Goal: Information Seeking & Learning: Learn about a topic

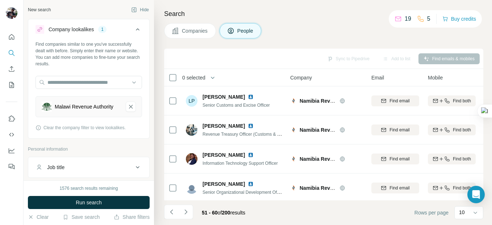
scroll to position [180, 0]
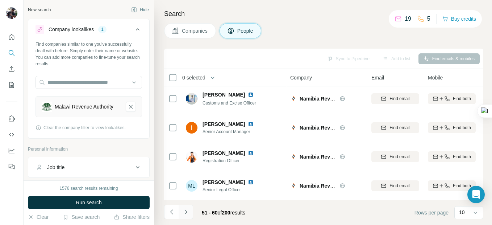
click at [186, 212] on icon "Navigate to next page" at bounding box center [185, 211] width 7 height 7
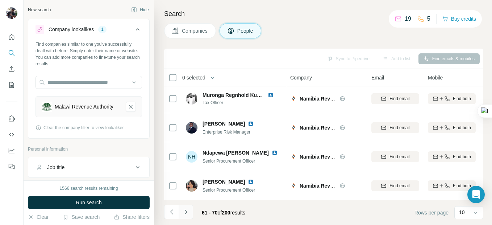
click at [187, 211] on icon "Navigate to next page" at bounding box center [185, 211] width 7 height 7
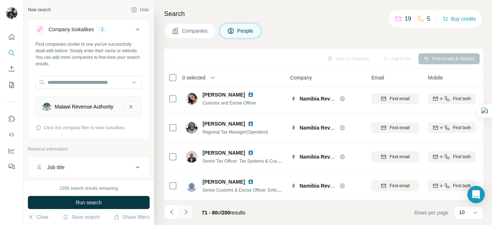
click at [186, 211] on icon "Navigate to next page" at bounding box center [185, 211] width 7 height 7
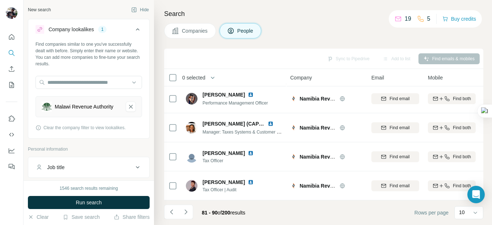
drag, startPoint x: 189, startPoint y: 212, endPoint x: 190, endPoint y: 208, distance: 4.1
click at [188, 212] on icon "Navigate to next page" at bounding box center [185, 211] width 7 height 7
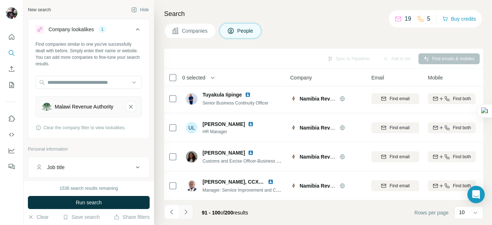
click at [184, 212] on icon "Navigate to next page" at bounding box center [185, 211] width 7 height 7
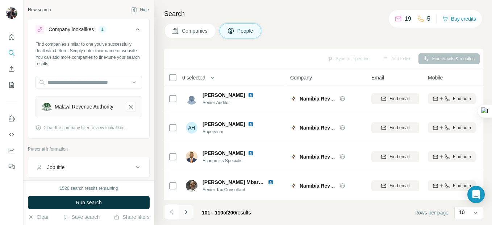
click at [186, 213] on icon "Navigate to next page" at bounding box center [185, 211] width 7 height 7
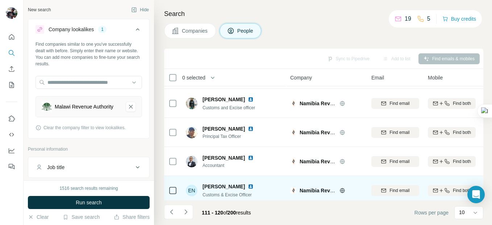
scroll to position [0, 0]
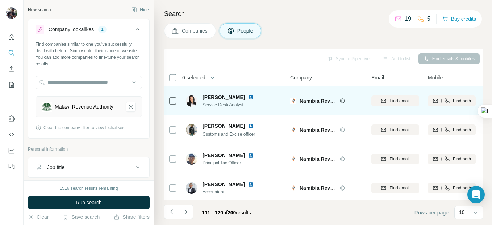
click at [248, 97] on img at bounding box center [251, 97] width 6 height 6
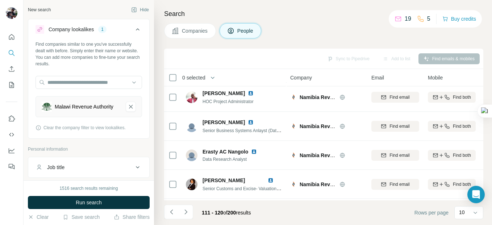
scroll to position [180, 0]
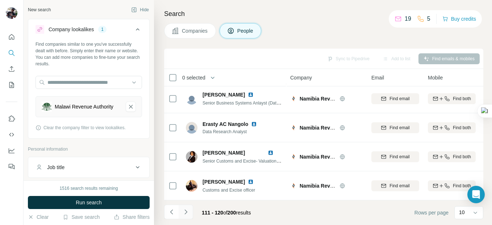
click at [186, 212] on icon "Navigate to next page" at bounding box center [185, 211] width 3 height 5
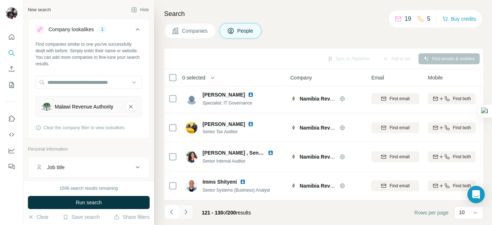
click at [186, 211] on icon "Navigate to next page" at bounding box center [185, 211] width 7 height 7
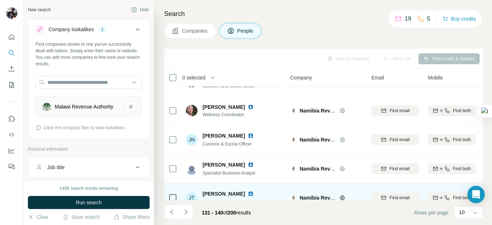
scroll to position [145, 0]
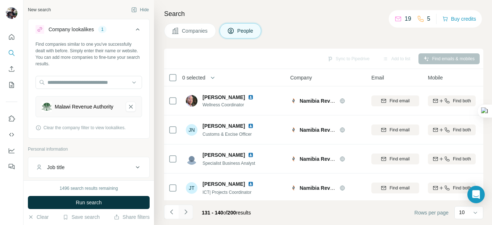
click at [187, 212] on icon "Navigate to next page" at bounding box center [185, 211] width 3 height 5
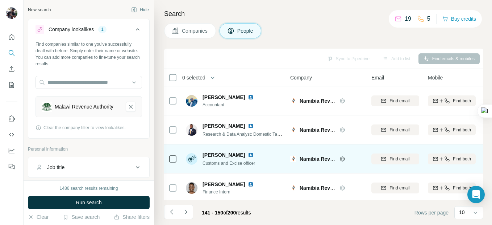
scroll to position [180, 0]
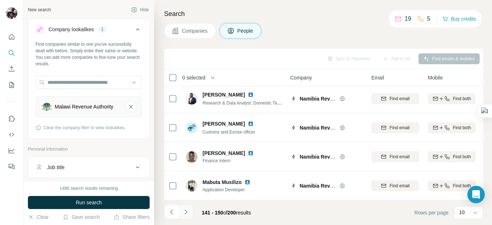
click at [184, 211] on icon "Navigate to next page" at bounding box center [185, 211] width 7 height 7
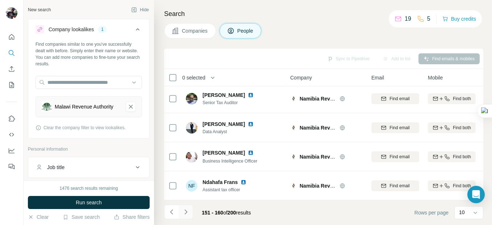
click at [185, 211] on icon "Navigate to next page" at bounding box center [185, 211] width 7 height 7
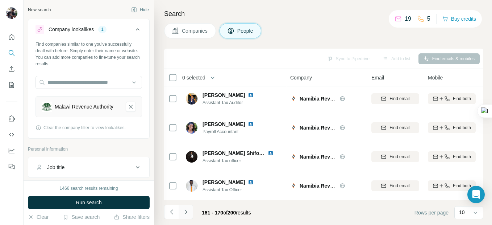
click at [187, 211] on icon "Navigate to next page" at bounding box center [185, 211] width 7 height 7
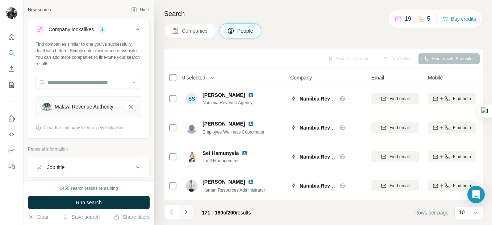
click at [186, 212] on icon "Navigate to next page" at bounding box center [185, 211] width 7 height 7
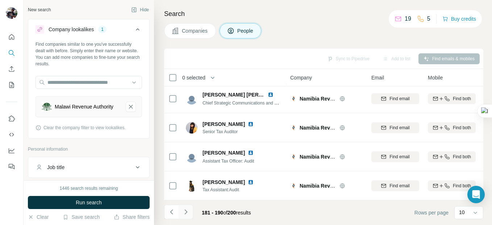
click at [188, 212] on icon "Navigate to next page" at bounding box center [185, 211] width 7 height 7
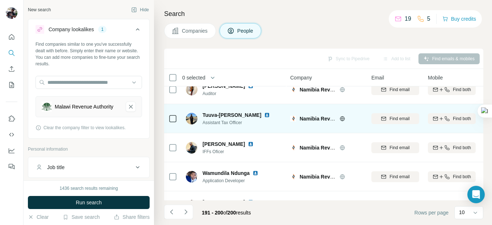
scroll to position [0, 0]
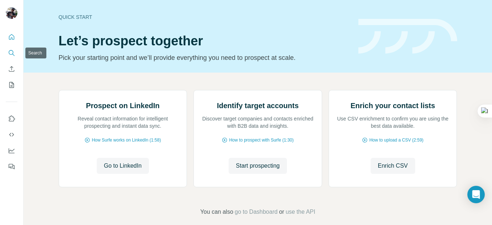
click at [9, 51] on icon "Search" at bounding box center [11, 52] width 5 height 5
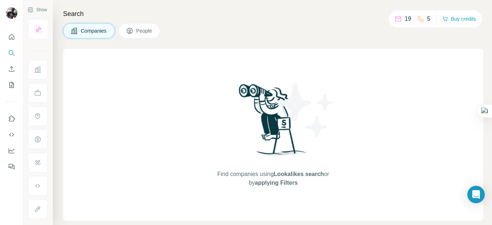
click at [90, 29] on span "Companies" at bounding box center [94, 30] width 26 height 7
click at [143, 29] on span "People" at bounding box center [144, 30] width 17 height 7
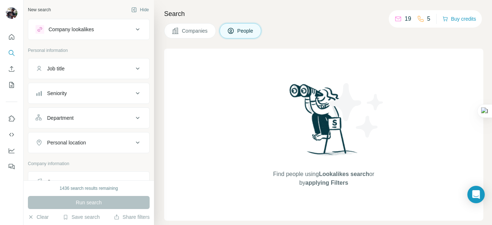
click at [65, 69] on div "Job title" at bounding box center [55, 68] width 17 height 7
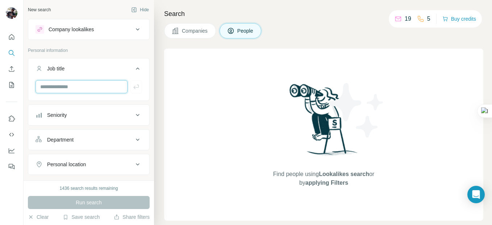
click at [62, 84] on input "text" at bounding box center [82, 86] width 92 height 13
type input "**********"
click at [133, 27] on icon at bounding box center [137, 29] width 9 height 9
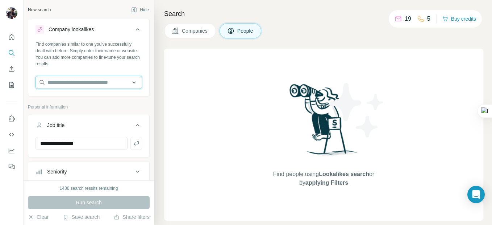
click at [96, 81] on input "text" at bounding box center [89, 82] width 107 height 13
click at [99, 80] on input "text" at bounding box center [89, 82] width 107 height 13
click at [70, 84] on input "text" at bounding box center [89, 82] width 107 height 13
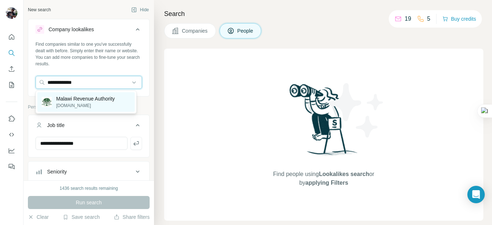
type input "**********"
click at [79, 99] on p "Malawi Revenue Authority" at bounding box center [85, 98] width 59 height 7
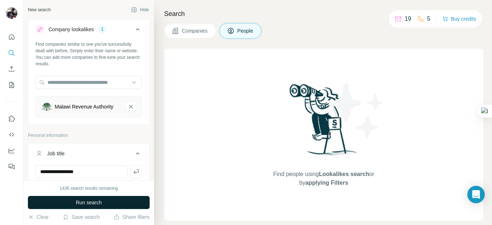
click at [112, 198] on button "Run search" at bounding box center [89, 202] width 122 height 13
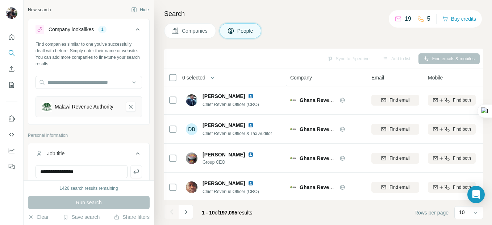
scroll to position [180, 0]
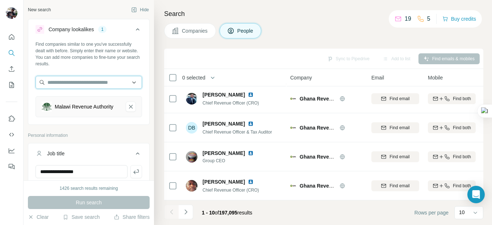
click at [101, 83] on input "text" at bounding box center [89, 82] width 107 height 13
click at [128, 82] on input "text" at bounding box center [89, 82] width 107 height 13
click at [237, 32] on button "People" at bounding box center [241, 30] width 42 height 15
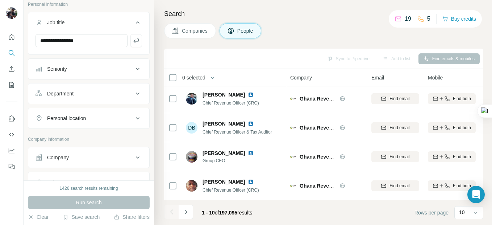
scroll to position [145, 0]
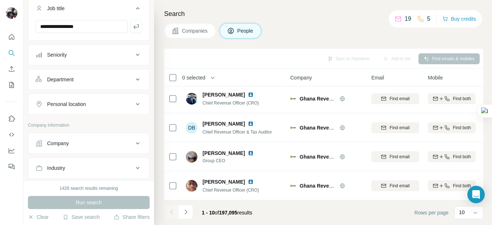
click at [135, 59] on icon at bounding box center [137, 54] width 9 height 9
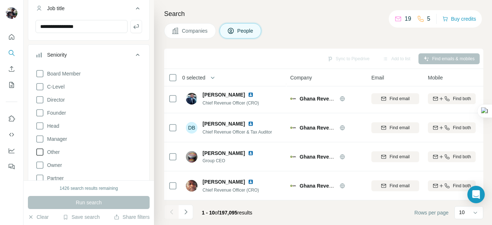
click at [42, 154] on icon at bounding box center [40, 151] width 9 height 9
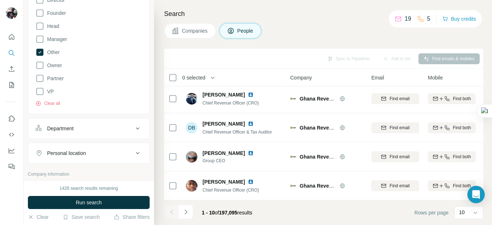
scroll to position [254, 0]
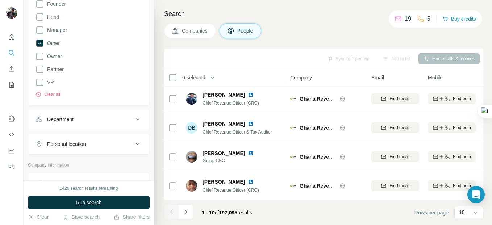
click at [133, 124] on icon at bounding box center [137, 119] width 9 height 9
click at [131, 141] on icon at bounding box center [133, 137] width 7 height 7
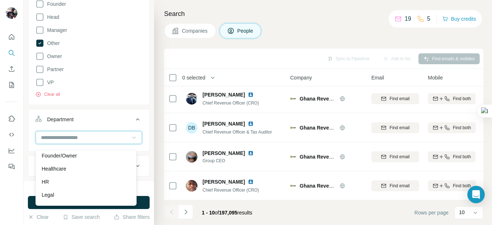
scroll to position [109, 0]
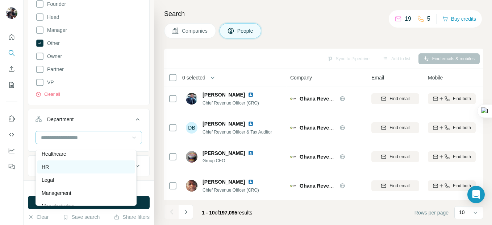
click at [59, 166] on div "HR" at bounding box center [86, 166] width 89 height 7
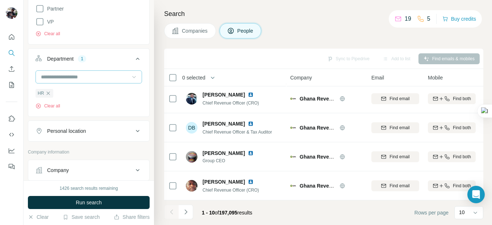
scroll to position [326, 0]
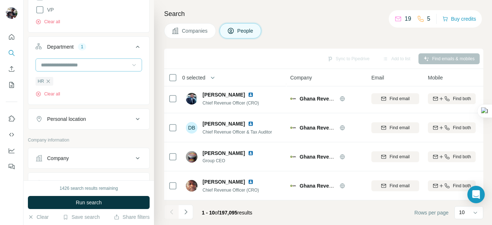
click at [133, 123] on icon at bounding box center [137, 119] width 9 height 9
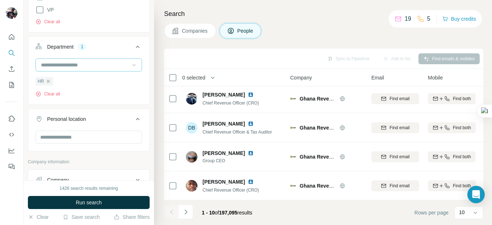
click at [82, 130] on button "Personal location" at bounding box center [88, 120] width 121 height 20
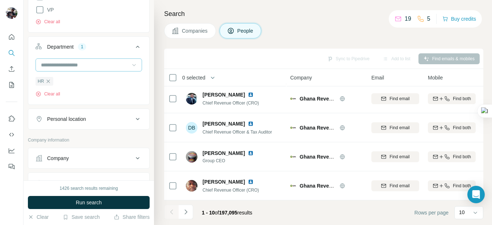
click at [133, 123] on icon at bounding box center [137, 119] width 9 height 9
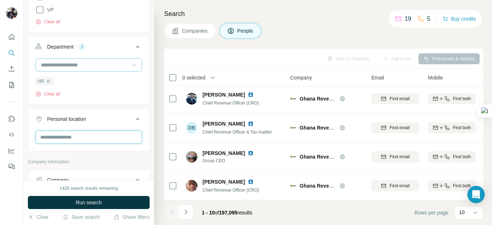
click at [72, 142] on input "text" at bounding box center [89, 136] width 107 height 13
type input "*****"
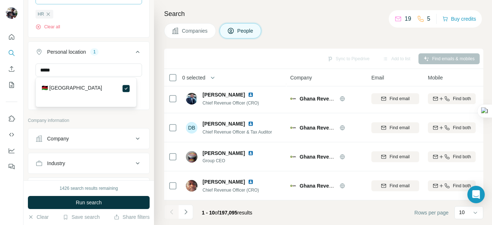
scroll to position [399, 0]
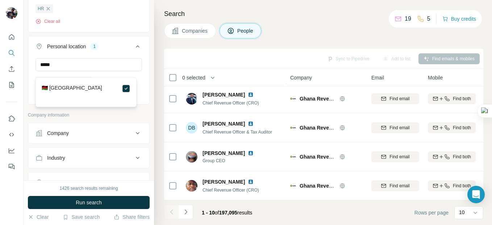
click at [133, 137] on icon at bounding box center [137, 133] width 9 height 9
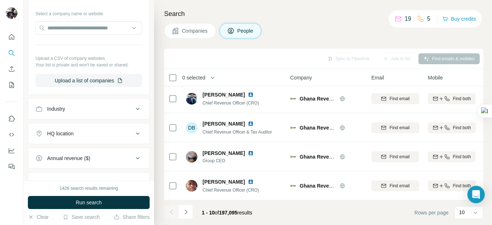
scroll to position [544, 0]
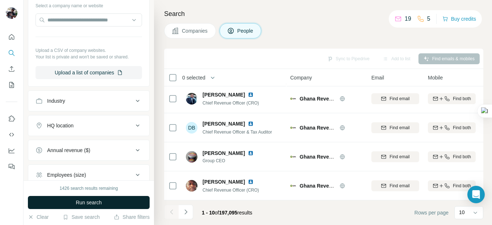
click at [85, 201] on span "Run search" at bounding box center [89, 202] width 26 height 7
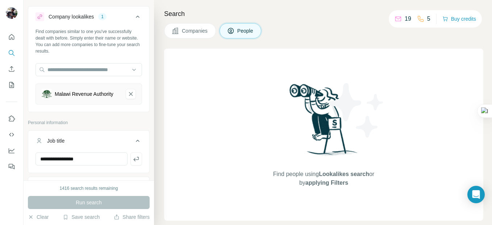
scroll to position [0, 0]
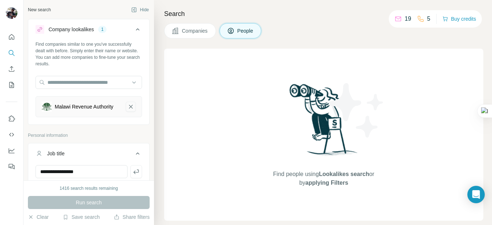
click at [129, 108] on icon "Malawi Revenue Authority-remove-button" at bounding box center [131, 107] width 4 height 4
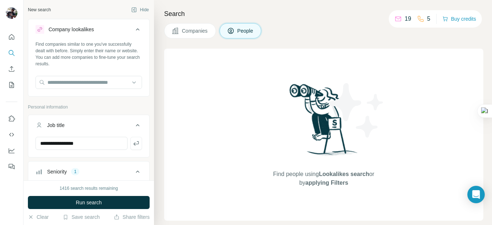
click at [199, 30] on span "Companies" at bounding box center [195, 30] width 26 height 7
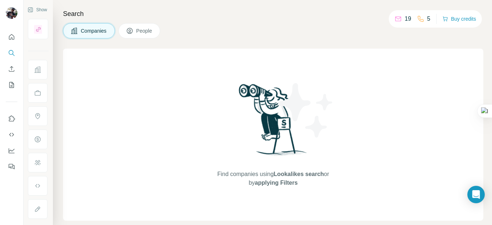
click at [146, 30] on span "People" at bounding box center [144, 30] width 17 height 7
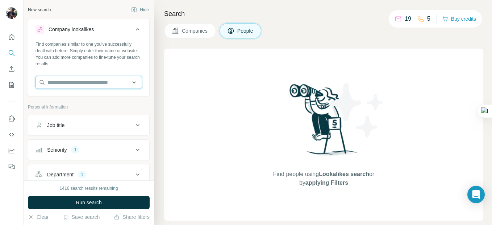
click at [75, 82] on input "text" at bounding box center [89, 82] width 107 height 13
click at [60, 150] on div "Seniority" at bounding box center [57, 149] width 20 height 7
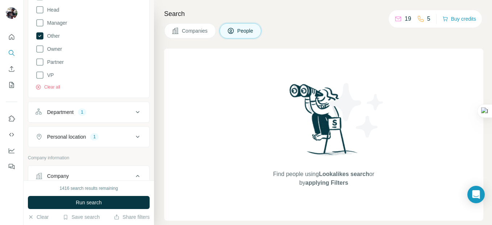
scroll to position [217, 0]
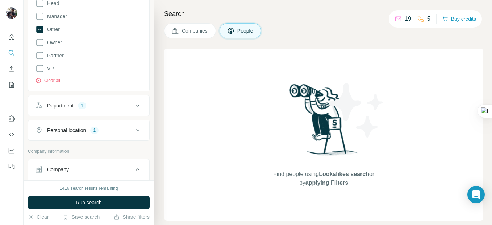
click at [133, 105] on icon at bounding box center [137, 105] width 9 height 9
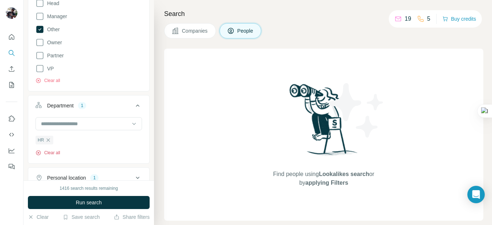
click at [48, 152] on button "Clear all" at bounding box center [48, 152] width 25 height 7
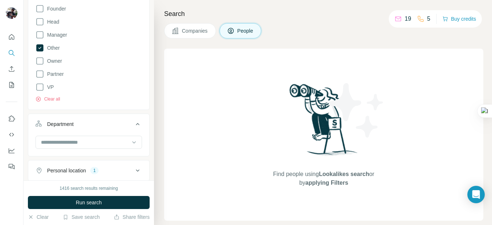
scroll to position [181, 0]
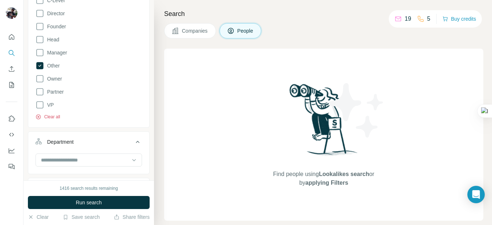
click at [54, 118] on button "Clear all" at bounding box center [48, 116] width 25 height 7
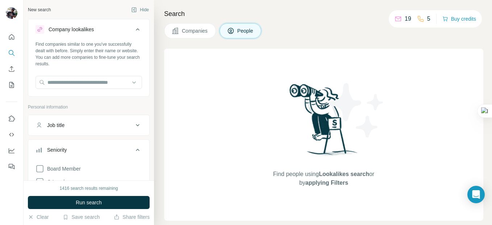
click at [136, 125] on icon at bounding box center [138, 125] width 4 height 2
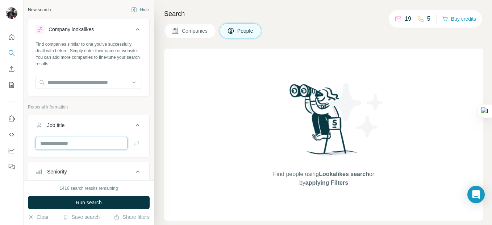
click at [63, 143] on input "text" at bounding box center [82, 143] width 92 height 13
type input "**********"
click at [249, 29] on span "People" at bounding box center [245, 30] width 17 height 7
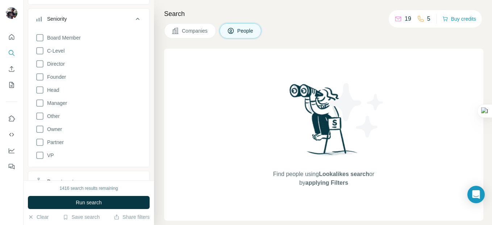
scroll to position [181, 0]
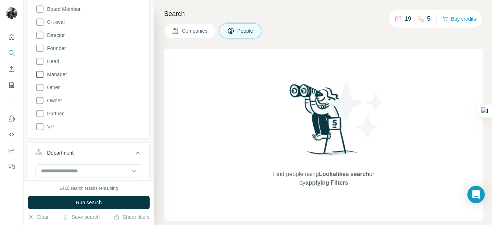
click at [39, 75] on icon at bounding box center [40, 74] width 9 height 9
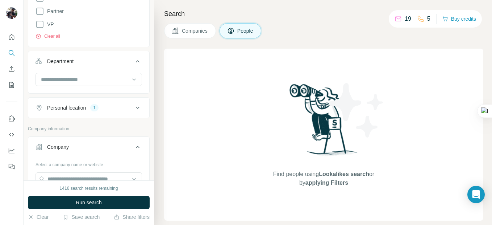
scroll to position [326, 0]
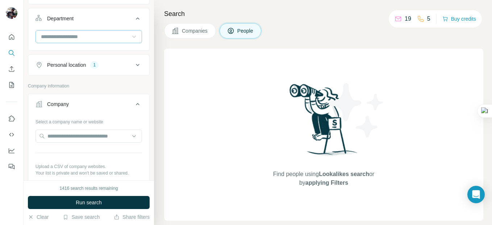
click at [130, 38] on icon at bounding box center [133, 36] width 7 height 7
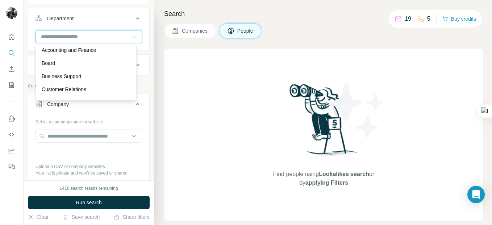
scroll to position [0, 0]
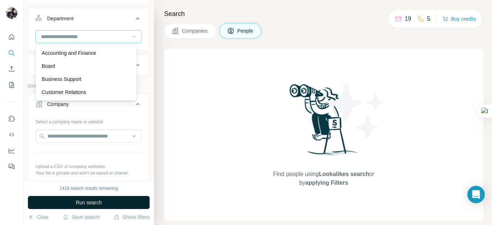
click at [92, 200] on span "Run search" at bounding box center [89, 202] width 26 height 7
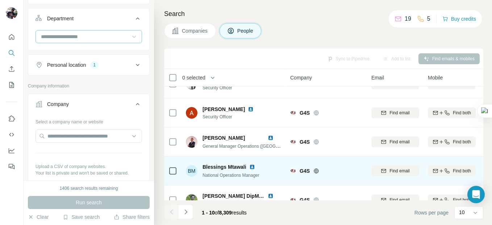
scroll to position [180, 0]
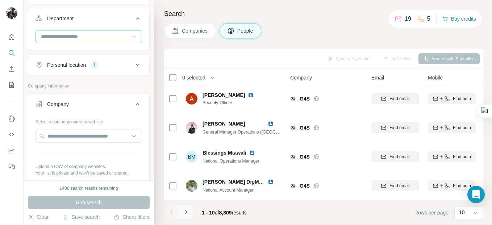
click at [186, 211] on icon "Navigate to next page" at bounding box center [185, 211] width 3 height 5
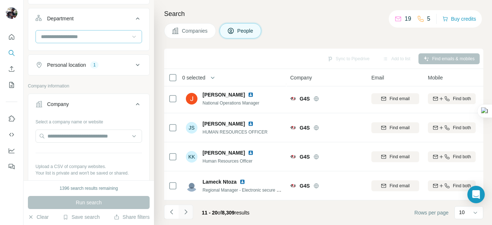
click at [186, 211] on icon "Navigate to next page" at bounding box center [185, 211] width 3 height 5
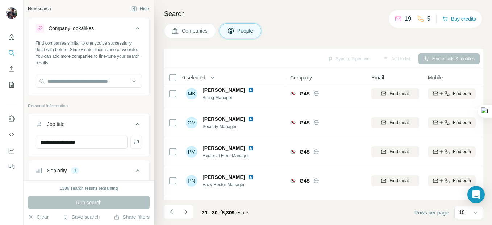
scroll to position [0, 0]
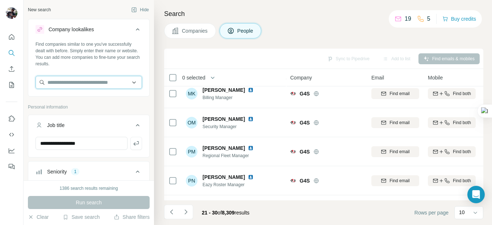
click at [90, 81] on input "text" at bounding box center [89, 82] width 107 height 13
click at [64, 76] on input "text" at bounding box center [89, 82] width 107 height 13
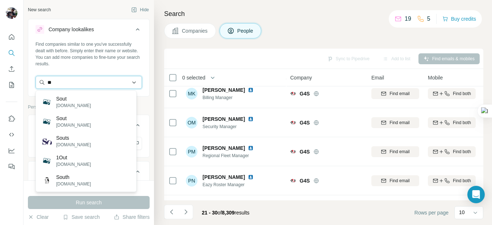
type input "*"
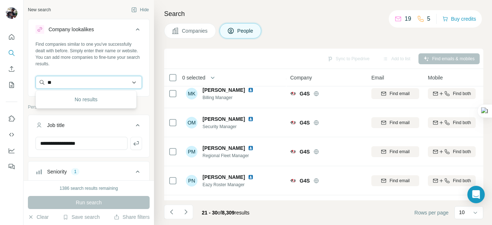
type input "*"
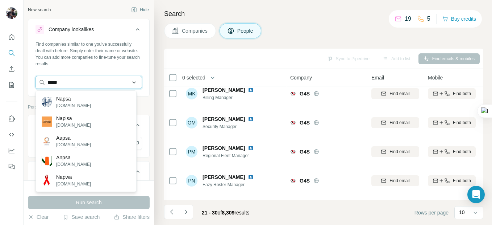
click at [91, 78] on input "*****" at bounding box center [89, 82] width 107 height 13
type input "*"
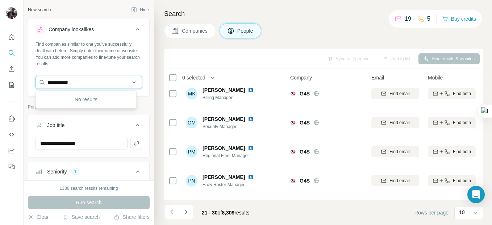
click at [129, 83] on input "**********" at bounding box center [89, 82] width 107 height 13
click at [84, 84] on input "**********" at bounding box center [89, 82] width 107 height 13
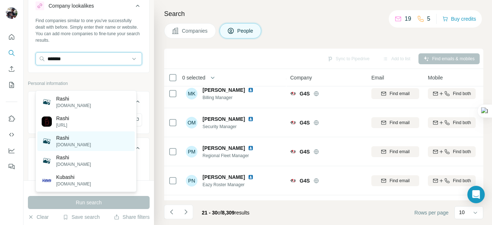
scroll to position [36, 0]
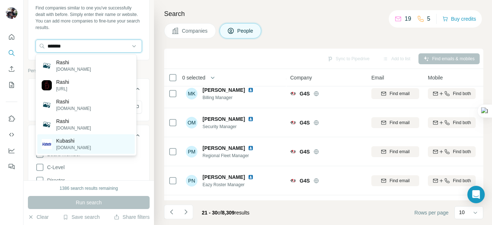
type input "******"
click at [71, 141] on p "Kubashi" at bounding box center [73, 140] width 35 height 7
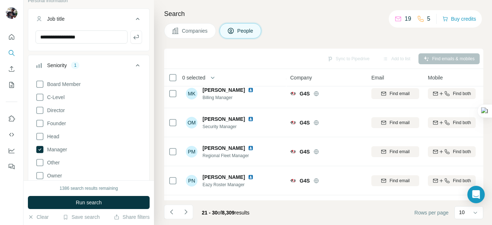
scroll to position [145, 0]
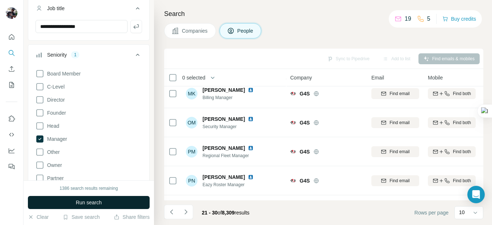
click at [83, 201] on span "Run search" at bounding box center [89, 202] width 26 height 7
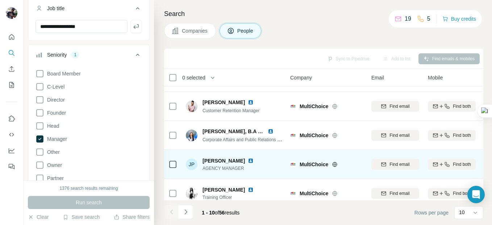
scroll to position [180, 0]
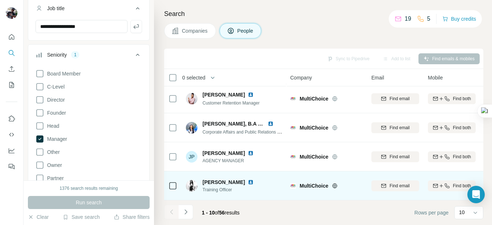
click at [254, 179] on img at bounding box center [251, 182] width 6 height 6
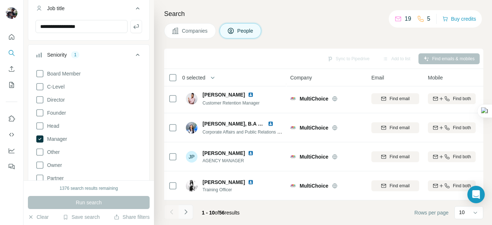
click at [187, 211] on icon "Navigate to next page" at bounding box center [185, 211] width 7 height 7
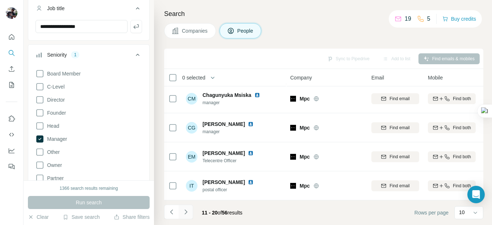
click at [186, 210] on icon "Navigate to next page" at bounding box center [185, 211] width 3 height 5
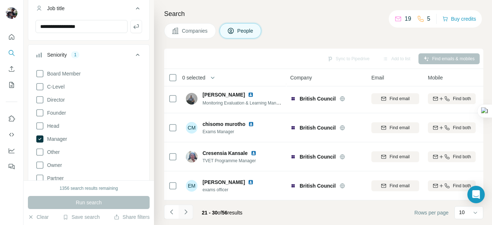
click at [185, 210] on icon "Navigate to next page" at bounding box center [185, 211] width 3 height 5
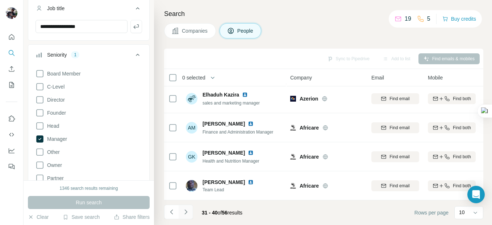
click at [185, 211] on icon "Navigate to next page" at bounding box center [185, 211] width 7 height 7
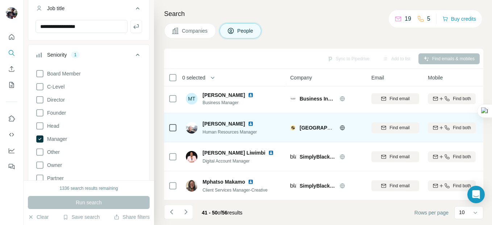
click at [254, 121] on img at bounding box center [251, 124] width 6 height 6
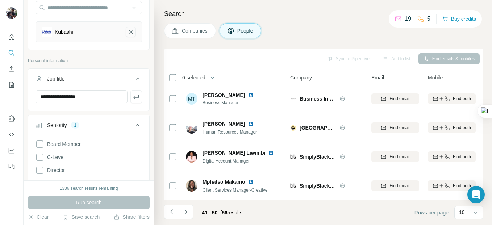
scroll to position [0, 0]
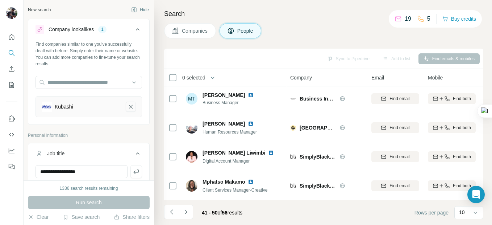
click at [128, 104] on icon "Kubashi-remove-button" at bounding box center [131, 106] width 7 height 7
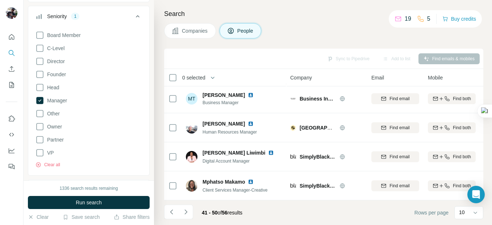
scroll to position [145, 0]
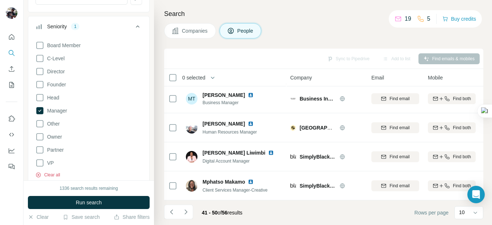
click at [59, 174] on button "Clear all" at bounding box center [48, 174] width 25 height 7
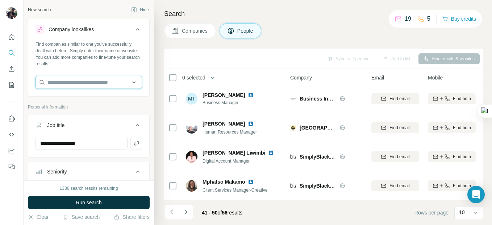
click at [69, 86] on input "text" at bounding box center [89, 82] width 107 height 13
click at [75, 80] on input "text" at bounding box center [89, 82] width 107 height 13
type input "*"
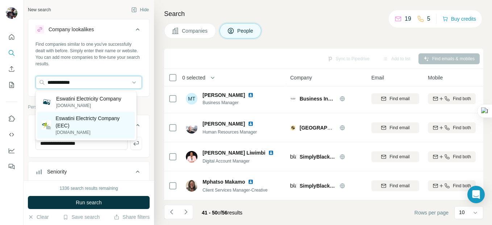
type input "**********"
click at [75, 116] on p "Eswatini Electricty Company (EEC)" at bounding box center [92, 122] width 75 height 14
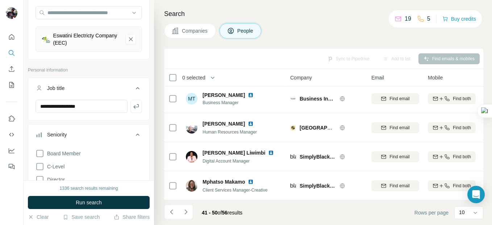
scroll to position [72, 0]
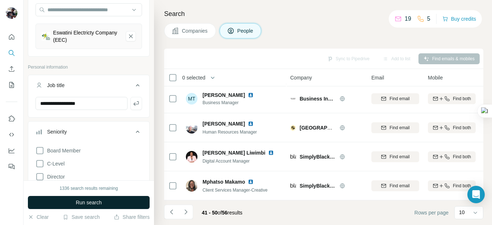
click at [82, 201] on span "Run search" at bounding box center [89, 202] width 26 height 7
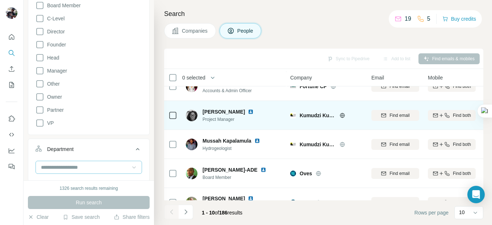
click at [248, 110] on img at bounding box center [251, 112] width 6 height 6
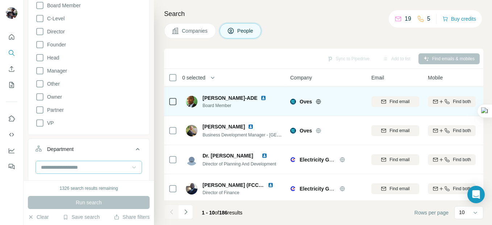
scroll to position [180, 0]
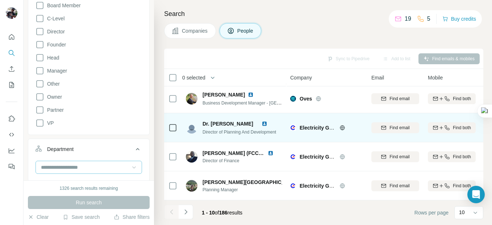
click at [267, 121] on img at bounding box center [265, 124] width 6 height 6
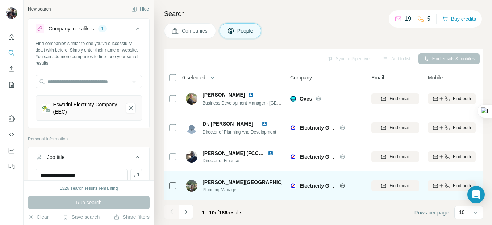
scroll to position [0, 0]
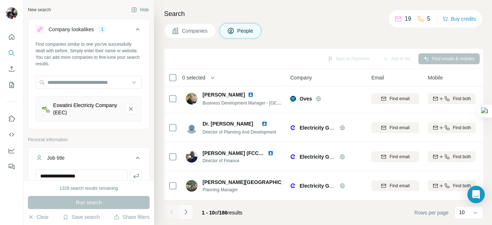
click at [189, 213] on icon "Navigate to next page" at bounding box center [185, 211] width 7 height 7
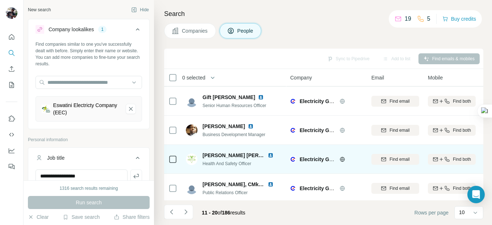
scroll to position [180, 0]
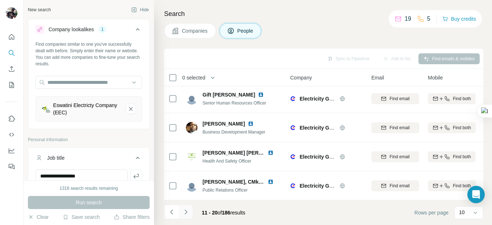
click at [187, 213] on icon "Navigate to next page" at bounding box center [185, 211] width 7 height 7
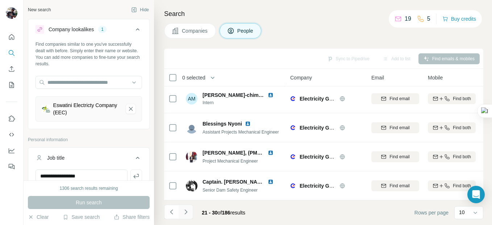
click at [187, 213] on icon "Navigate to next page" at bounding box center [185, 211] width 7 height 7
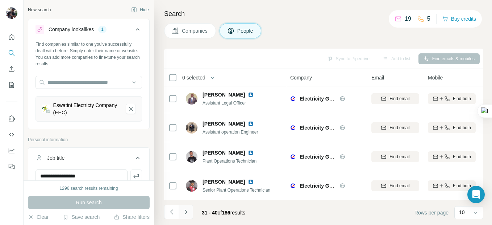
click at [185, 212] on icon "Navigate to next page" at bounding box center [185, 211] width 7 height 7
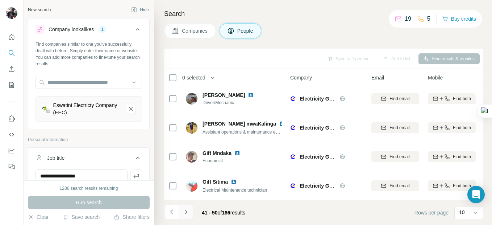
click at [186, 211] on icon "Navigate to next page" at bounding box center [185, 211] width 7 height 7
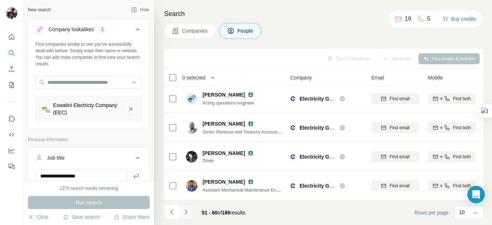
click at [183, 212] on icon "Navigate to next page" at bounding box center [185, 211] width 7 height 7
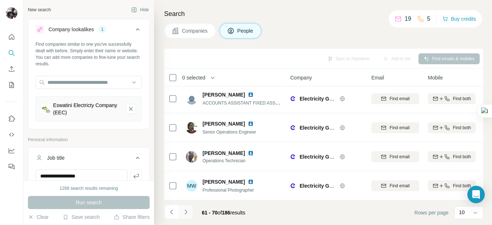
click at [186, 210] on icon "Navigate to next page" at bounding box center [185, 211] width 7 height 7
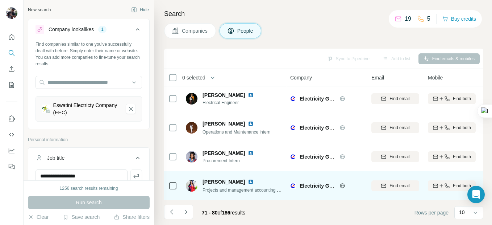
click at [291, 183] on img at bounding box center [293, 186] width 6 height 6
click at [251, 179] on img at bounding box center [251, 182] width 6 height 6
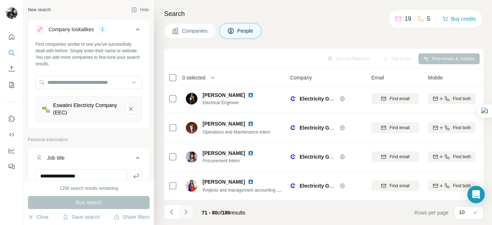
click at [187, 211] on icon "Navigate to next page" at bounding box center [185, 211] width 7 height 7
click at [186, 211] on icon "Navigate to next page" at bounding box center [185, 211] width 7 height 7
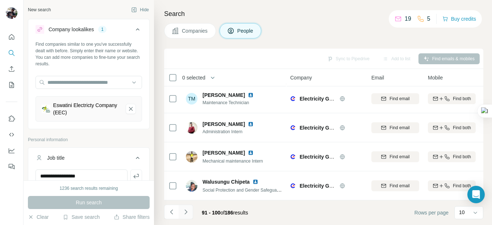
click at [187, 211] on icon "Navigate to next page" at bounding box center [185, 211] width 7 height 7
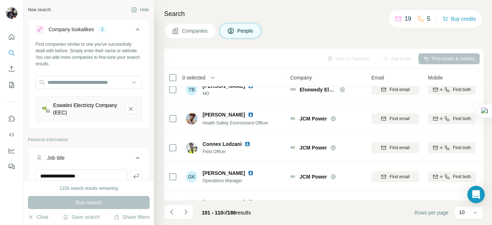
scroll to position [144, 0]
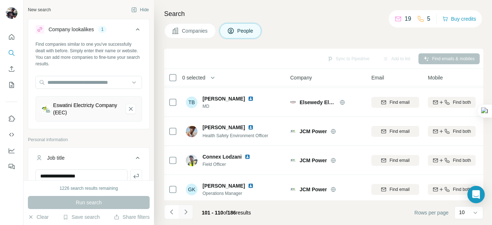
click at [186, 213] on icon "Navigate to next page" at bounding box center [185, 211] width 7 height 7
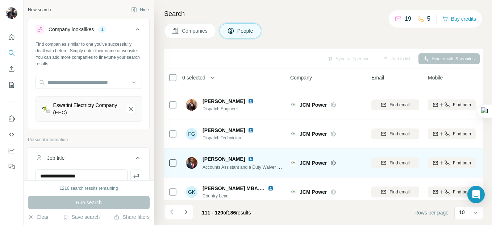
scroll to position [180, 0]
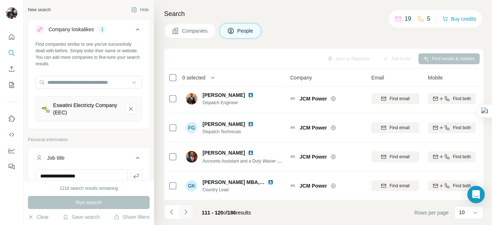
click at [186, 209] on icon "Navigate to next page" at bounding box center [185, 211] width 7 height 7
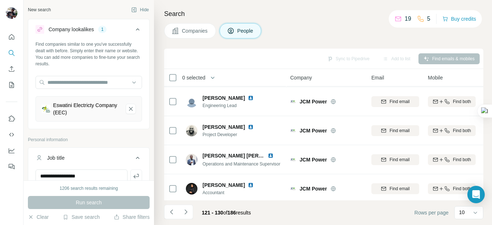
scroll to position [36, 0]
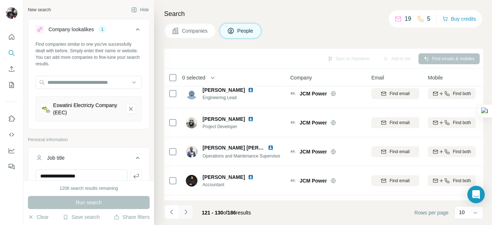
click at [187, 212] on icon "Navigate to next page" at bounding box center [185, 211] width 7 height 7
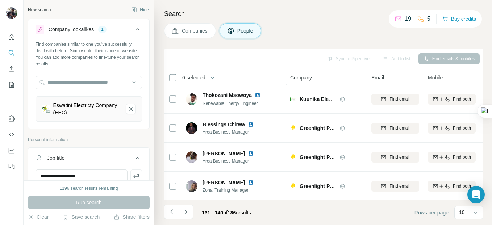
scroll to position [145, 0]
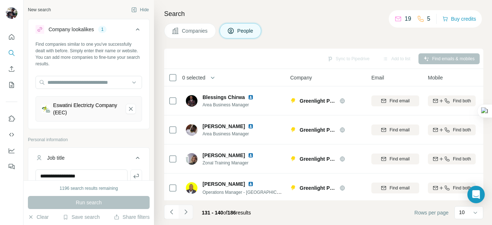
click at [187, 211] on icon "Navigate to next page" at bounding box center [185, 211] width 7 height 7
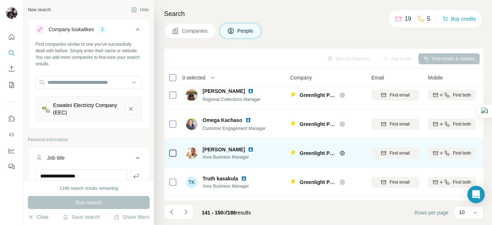
scroll to position [0, 0]
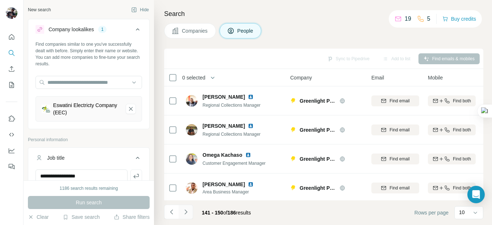
click at [187, 211] on icon "Navigate to next page" at bounding box center [185, 211] width 7 height 7
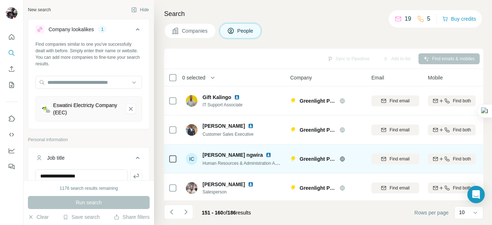
scroll to position [180, 0]
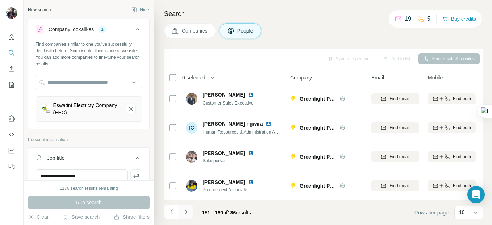
click at [187, 212] on icon "Navigate to next page" at bounding box center [185, 211] width 3 height 5
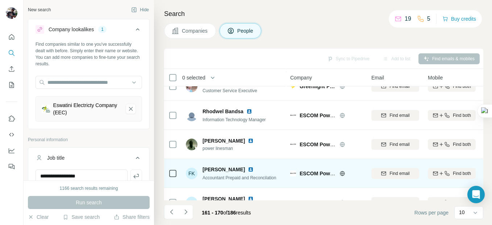
scroll to position [109, 0]
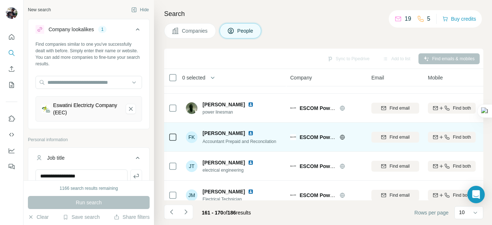
click at [248, 135] on img at bounding box center [251, 133] width 6 height 6
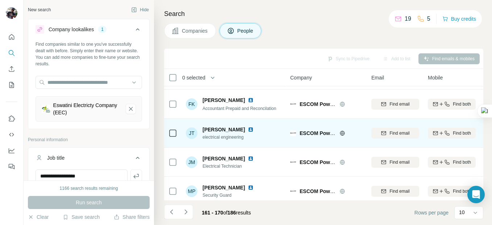
scroll to position [180, 0]
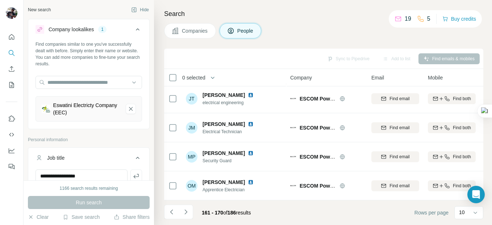
click at [186, 211] on icon "Navigate to next page" at bounding box center [185, 211] width 7 height 7
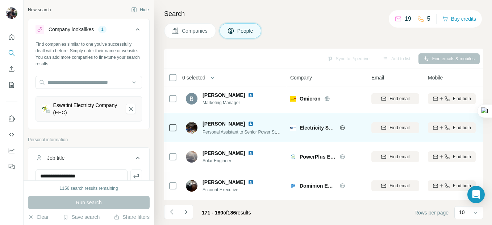
click at [248, 121] on img at bounding box center [251, 124] width 6 height 6
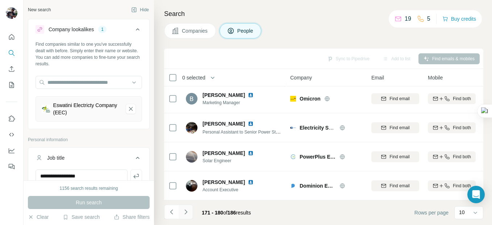
click at [188, 211] on icon "Navigate to next page" at bounding box center [185, 211] width 7 height 7
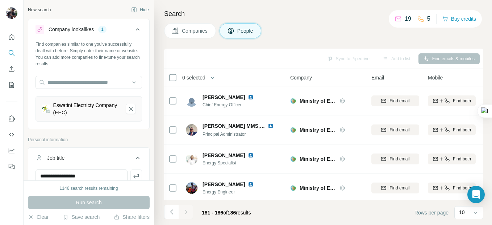
scroll to position [64, 0]
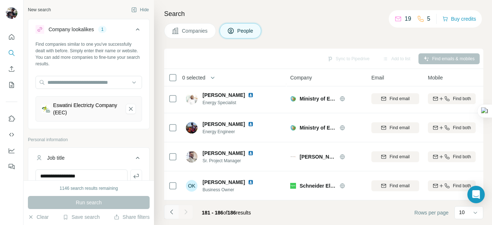
click at [172, 211] on icon "Navigate to previous page" at bounding box center [171, 211] width 7 height 7
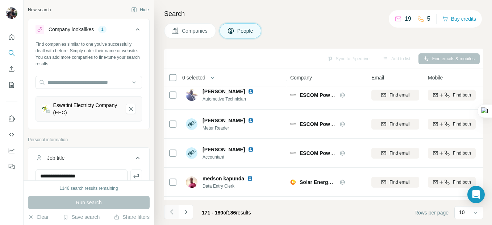
click at [172, 211] on icon "Navigate to previous page" at bounding box center [171, 211] width 7 height 7
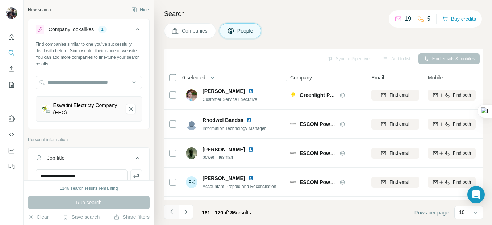
click at [172, 211] on icon "Navigate to previous page" at bounding box center [171, 211] width 7 height 7
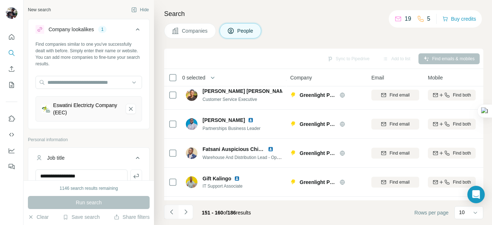
click at [172, 211] on icon "Navigate to previous page" at bounding box center [171, 211] width 7 height 7
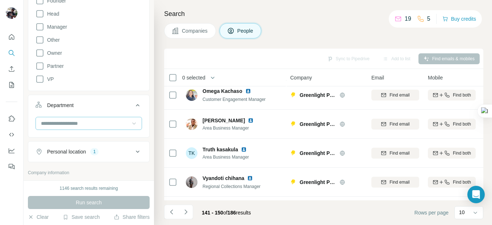
scroll to position [268, 0]
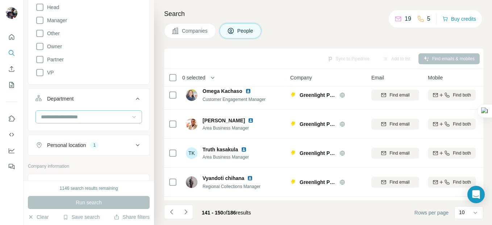
click at [133, 142] on icon at bounding box center [137, 145] width 9 height 9
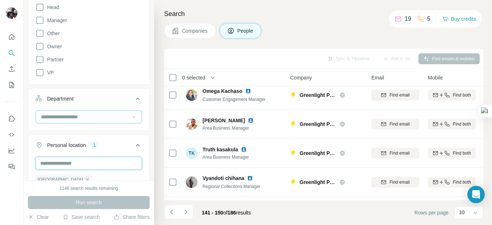
click at [82, 161] on input "text" at bounding box center [89, 163] width 107 height 13
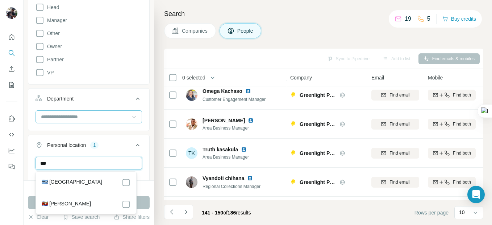
type input "***"
click at [63, 201] on label "🇸🇿 [PERSON_NAME]" at bounding box center [66, 204] width 49 height 9
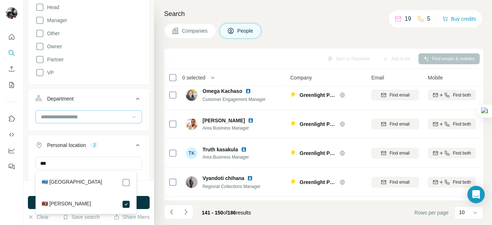
click at [210, 26] on button "Companies" at bounding box center [190, 30] width 52 height 15
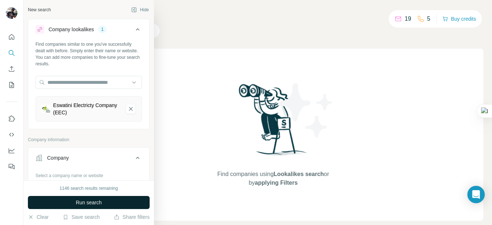
click at [94, 198] on button "Run search" at bounding box center [89, 202] width 122 height 13
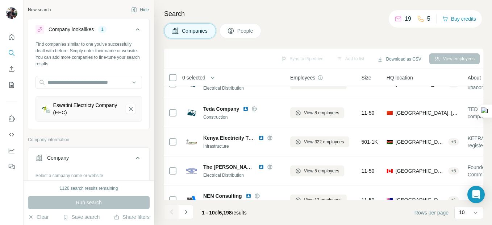
scroll to position [180, 0]
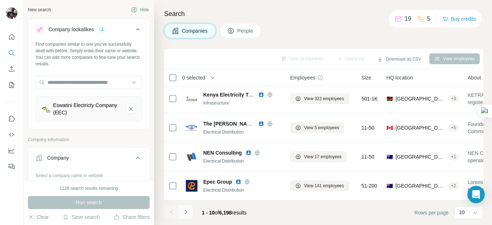
click at [184, 213] on icon "Navigate to next page" at bounding box center [185, 211] width 7 height 7
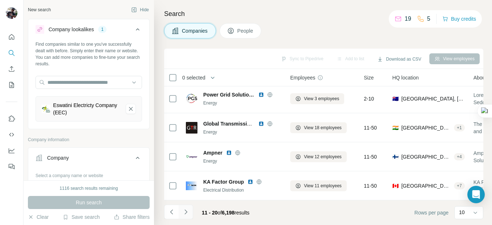
click at [186, 213] on icon "Navigate to next page" at bounding box center [185, 211] width 7 height 7
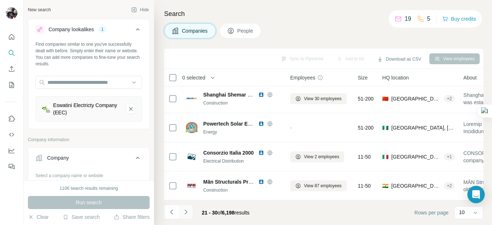
click at [187, 211] on icon "Navigate to next page" at bounding box center [185, 211] width 7 height 7
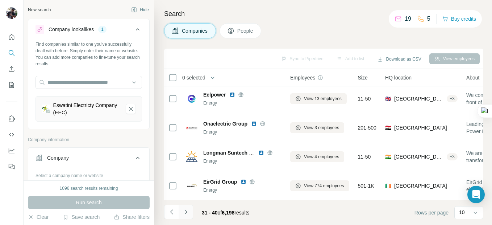
click at [184, 211] on icon "Navigate to next page" at bounding box center [185, 211] width 7 height 7
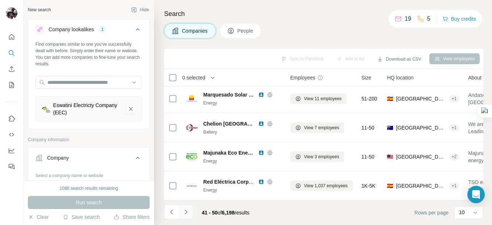
click at [186, 213] on icon "Navigate to next page" at bounding box center [185, 211] width 7 height 7
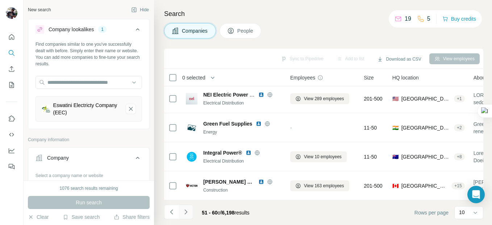
click at [185, 211] on icon "Navigate to next page" at bounding box center [185, 211] width 7 height 7
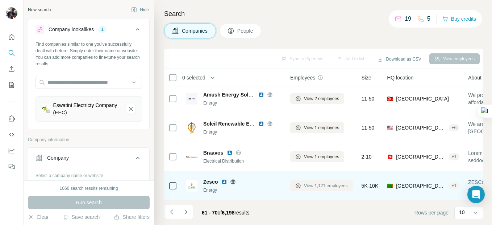
click at [325, 182] on span "View 1,121 employees" at bounding box center [326, 185] width 44 height 7
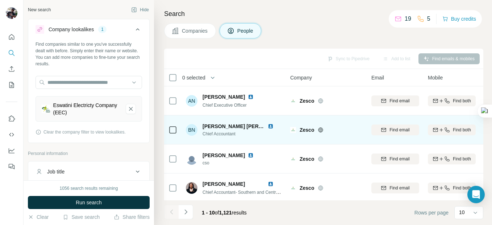
click at [268, 125] on img at bounding box center [271, 126] width 6 height 6
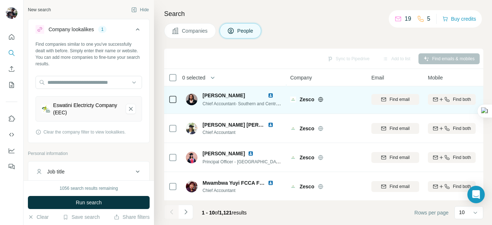
scroll to position [72, 0]
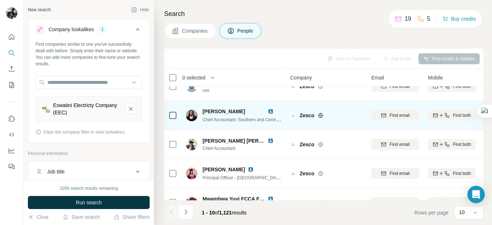
click at [269, 111] on img at bounding box center [271, 111] width 6 height 6
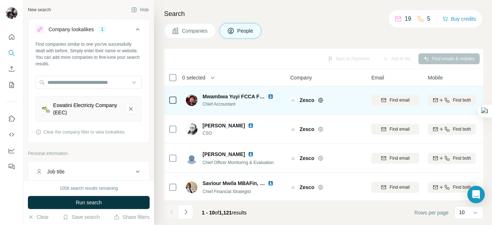
scroll to position [180, 0]
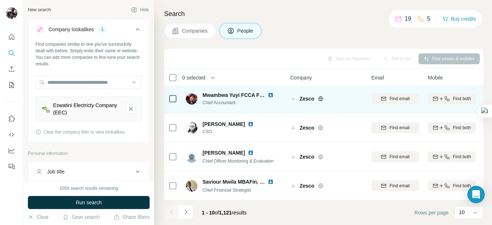
click at [269, 92] on img at bounding box center [271, 95] width 6 height 6
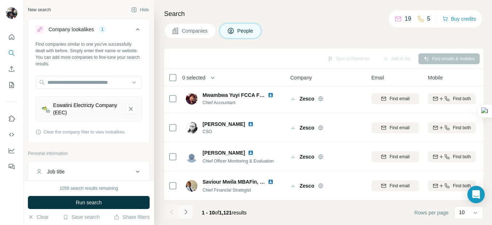
click at [187, 212] on icon "Navigate to next page" at bounding box center [185, 211] width 7 height 7
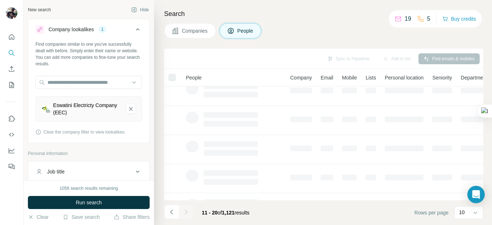
scroll to position [145, 0]
drag, startPoint x: 188, startPoint y: 212, endPoint x: 186, endPoint y: 200, distance: 11.4
click at [187, 212] on div at bounding box center [186, 211] width 14 height 14
click at [187, 213] on div at bounding box center [186, 211] width 14 height 14
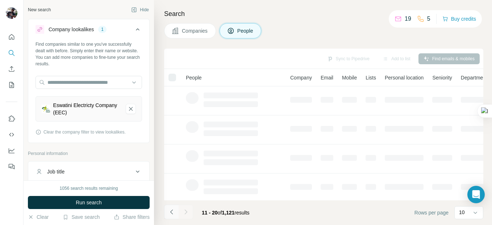
click at [170, 211] on icon "Navigate to previous page" at bounding box center [171, 211] width 7 height 7
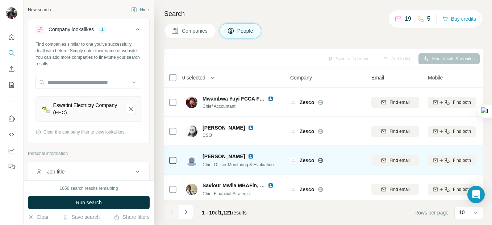
scroll to position [180, 0]
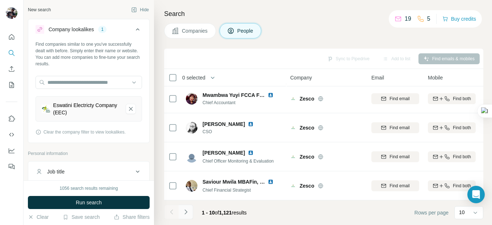
click at [187, 212] on icon "Navigate to next page" at bounding box center [185, 211] width 7 height 7
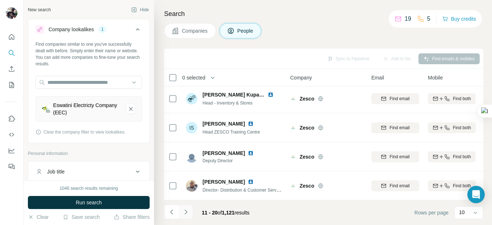
click at [184, 211] on icon "Navigate to next page" at bounding box center [185, 211] width 7 height 7
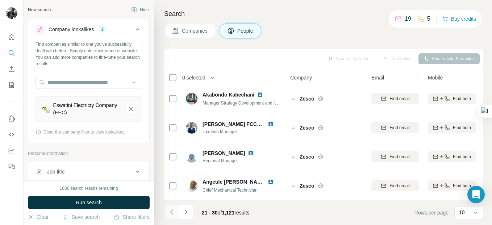
click at [170, 212] on icon "Navigate to previous page" at bounding box center [171, 211] width 7 height 7
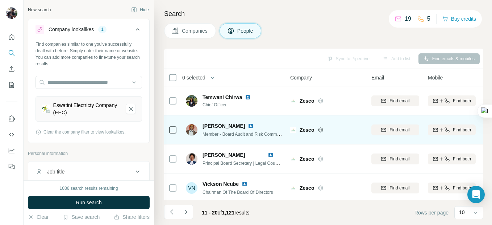
scroll to position [36, 0]
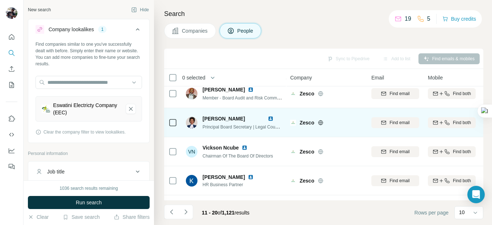
click at [272, 119] on img at bounding box center [271, 119] width 6 height 6
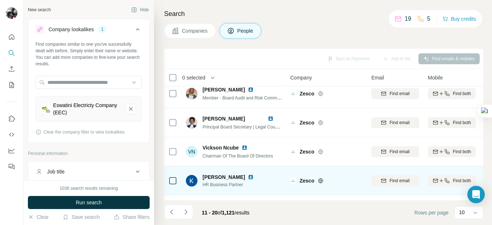
scroll to position [72, 0]
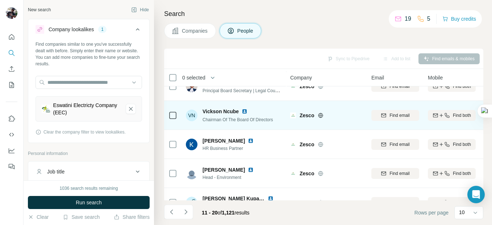
click at [245, 112] on img at bounding box center [245, 111] width 6 height 6
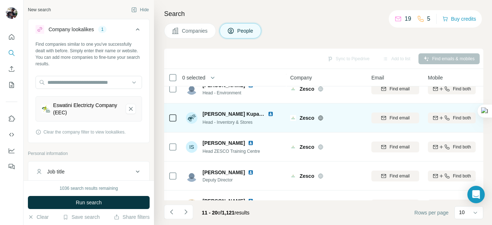
scroll to position [180, 0]
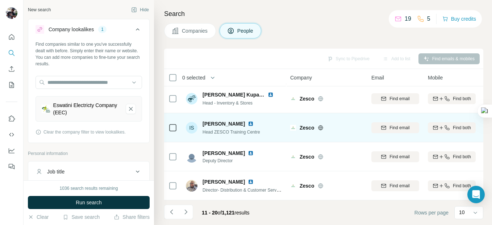
click at [254, 121] on img at bounding box center [251, 124] width 6 height 6
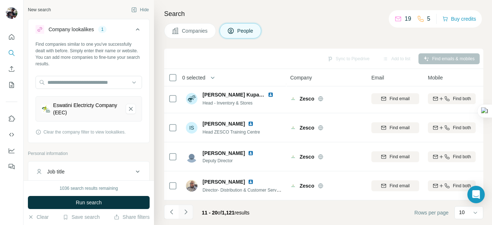
click at [186, 210] on icon "Navigate to next page" at bounding box center [185, 211] width 7 height 7
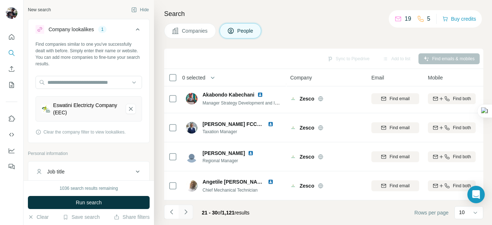
click at [186, 212] on icon "Navigate to next page" at bounding box center [185, 211] width 7 height 7
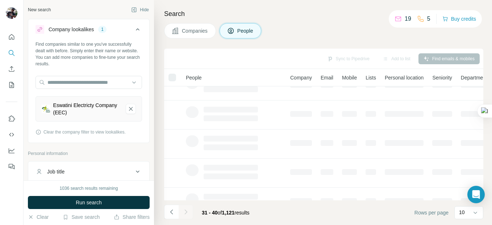
scroll to position [0, 0]
click at [171, 213] on icon "Navigate to previous page" at bounding box center [171, 211] width 7 height 7
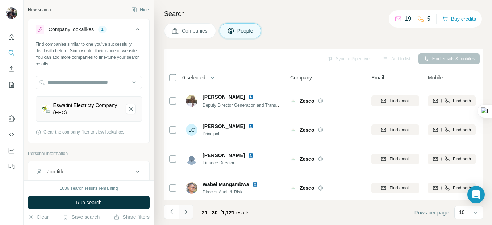
click at [187, 211] on icon "Navigate to next page" at bounding box center [185, 211] width 7 height 7
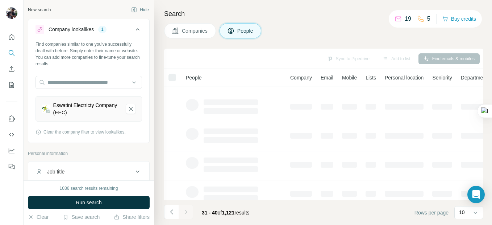
scroll to position [180, 0]
click at [172, 213] on icon "Navigate to previous page" at bounding box center [171, 211] width 3 height 5
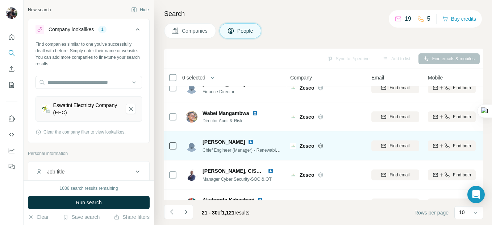
scroll to position [35, 0]
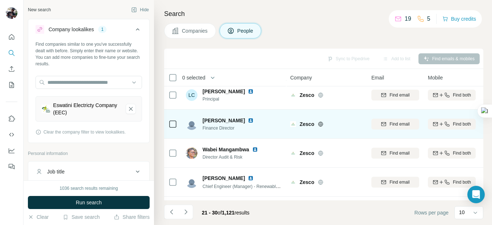
click at [253, 119] on img at bounding box center [251, 120] width 6 height 6
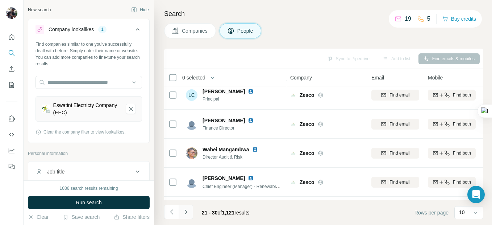
click at [188, 212] on icon "Navigate to next page" at bounding box center [185, 211] width 7 height 7
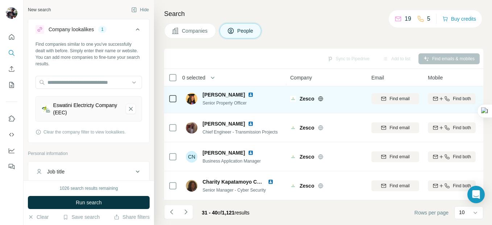
scroll to position [180, 0]
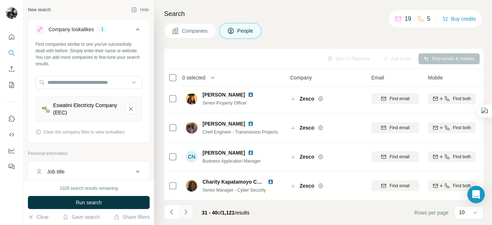
click at [186, 212] on icon "Navigate to next page" at bounding box center [185, 211] width 7 height 7
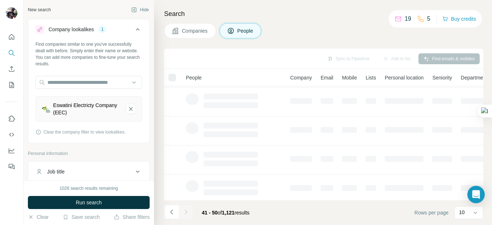
scroll to position [145, 0]
click at [172, 212] on icon "Navigate to previous page" at bounding box center [171, 211] width 7 height 7
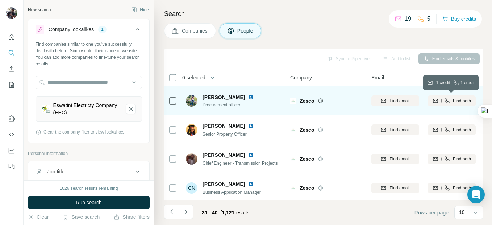
click at [460, 100] on span "Find both" at bounding box center [462, 100] width 18 height 7
click at [185, 211] on icon "Navigate to next page" at bounding box center [185, 211] width 7 height 7
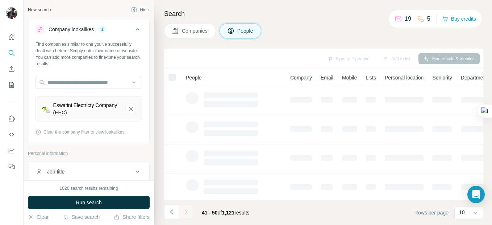
click at [185, 211] on div at bounding box center [186, 211] width 14 height 14
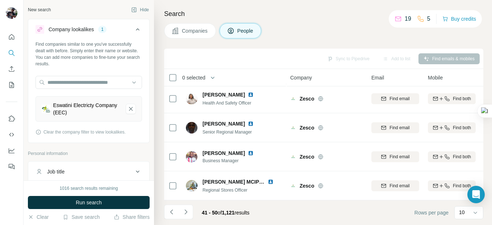
scroll to position [180, 0]
click at [187, 211] on icon "Navigate to next page" at bounding box center [185, 211] width 3 height 5
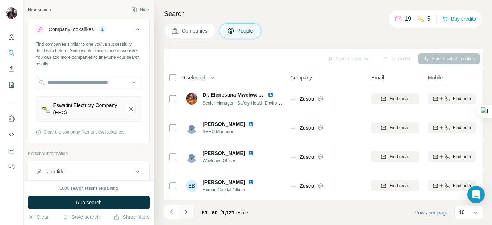
click at [187, 211] on icon "Navigate to next page" at bounding box center [185, 211] width 3 height 5
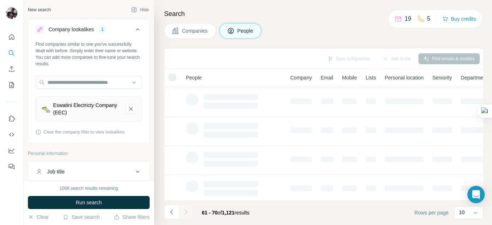
scroll to position [109, 0]
click at [463, 19] on button "Buy credits" at bounding box center [459, 19] width 34 height 10
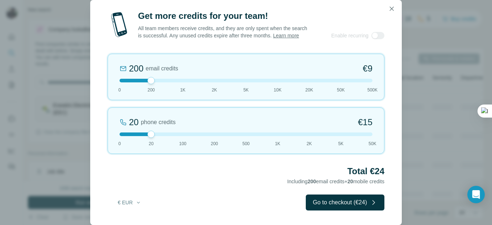
click at [319, 202] on button "Go to checkout (€24)" at bounding box center [345, 202] width 79 height 16
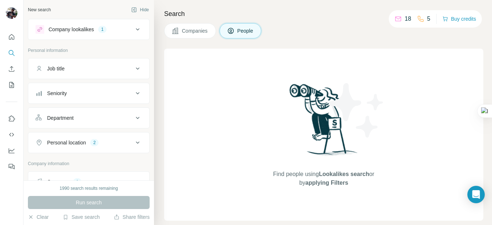
click at [397, 18] on icon at bounding box center [398, 18] width 7 height 7
click at [133, 67] on icon at bounding box center [137, 68] width 9 height 9
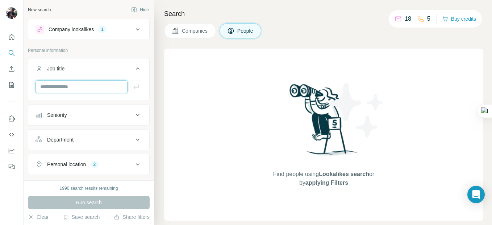
click at [71, 84] on input "text" at bounding box center [82, 86] width 92 height 13
type input "**********"
click at [103, 28] on div "1" at bounding box center [102, 29] width 8 height 7
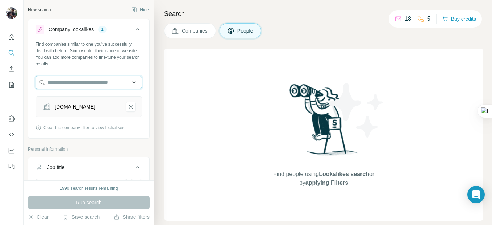
click at [82, 83] on input "text" at bounding box center [89, 82] width 107 height 13
click at [111, 82] on input "text" at bounding box center [89, 82] width 107 height 13
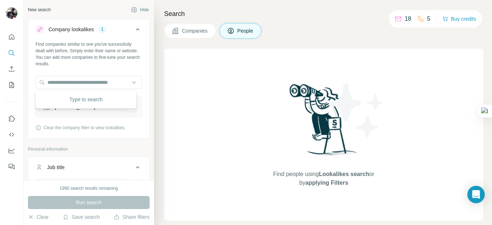
click at [198, 94] on div "Find people using Lookalikes search or by applying Filters" at bounding box center [323, 135] width 319 height 172
click at [193, 33] on span "Companies" at bounding box center [195, 30] width 26 height 7
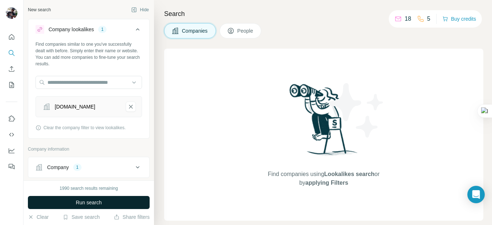
click at [85, 199] on span "Run search" at bounding box center [89, 202] width 26 height 7
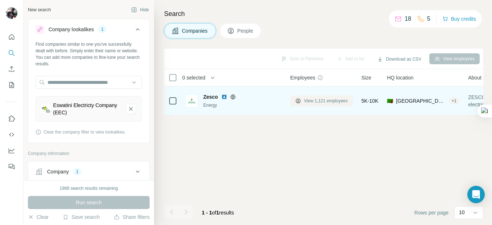
click at [329, 96] on button "View 1,121 employees" at bounding box center [321, 100] width 63 height 11
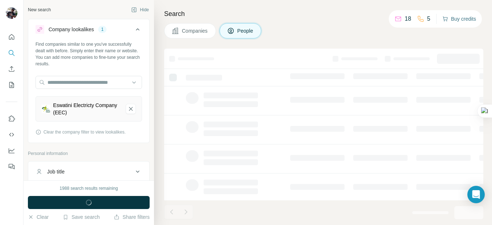
click at [468, 19] on button "Buy credits" at bounding box center [459, 19] width 34 height 10
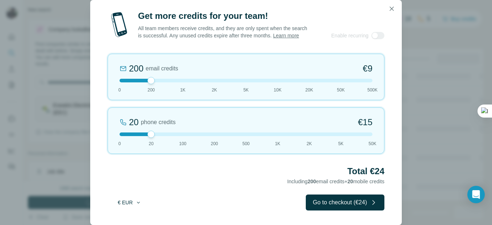
click at [140, 201] on icon "button" at bounding box center [139, 202] width 6 height 6
click at [125, 219] on span "$ USD" at bounding box center [121, 218] width 15 height 7
click at [373, 88] on span "500K" at bounding box center [372, 90] width 10 height 7
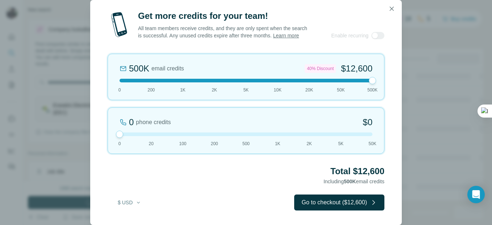
drag, startPoint x: 151, startPoint y: 135, endPoint x: 126, endPoint y: 130, distance: 25.8
click at [126, 130] on div "0 phone credits $0 0 20 100 200 500 1K 2K 5K 50K" at bounding box center [246, 130] width 277 height 46
click at [244, 83] on div "500K email credits 40% Discount $12,600 0 200 1K 2K 5K 10K 20K 50K 500K" at bounding box center [246, 77] width 277 height 46
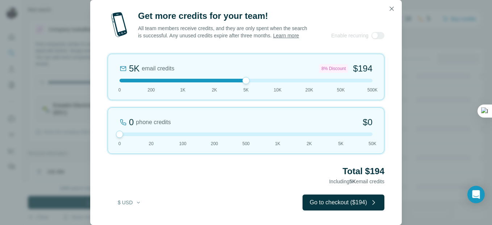
click at [307, 82] on div at bounding box center [246, 81] width 253 height 4
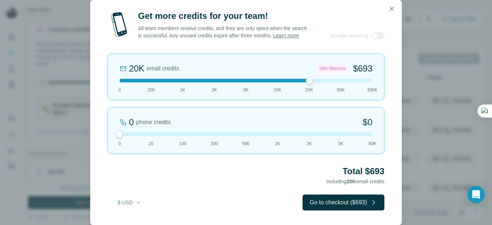
click at [125, 81] on div at bounding box center [246, 81] width 253 height 4
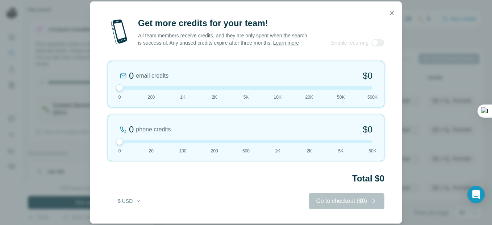
click at [149, 90] on div at bounding box center [246, 88] width 253 height 4
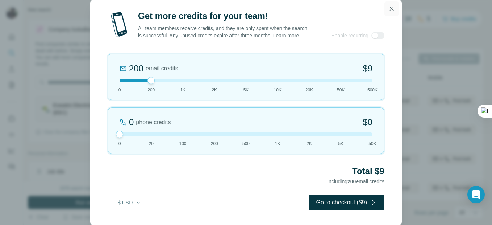
click at [388, 5] on icon "button" at bounding box center [391, 8] width 7 height 7
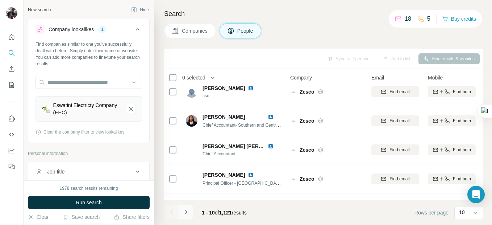
scroll to position [72, 0]
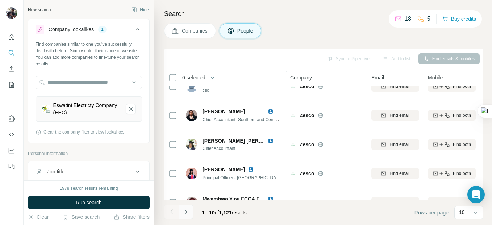
click at [187, 210] on icon "Navigate to next page" at bounding box center [185, 211] width 7 height 7
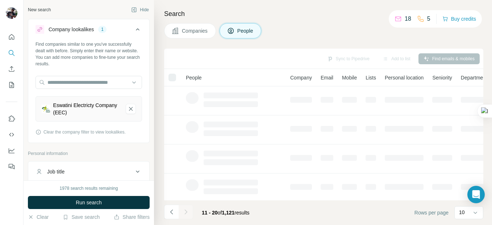
scroll to position [180, 0]
